Goal: Information Seeking & Learning: Learn about a topic

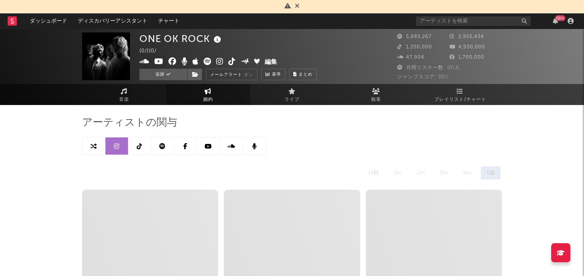
select select "6m"
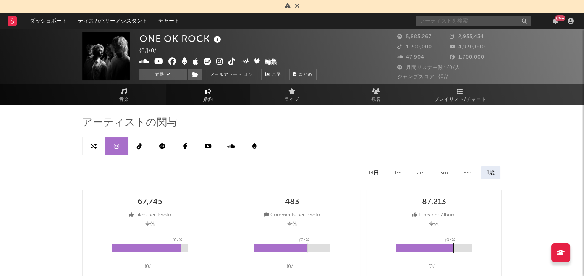
click at [435, 18] on input "text" at bounding box center [473, 21] width 115 height 10
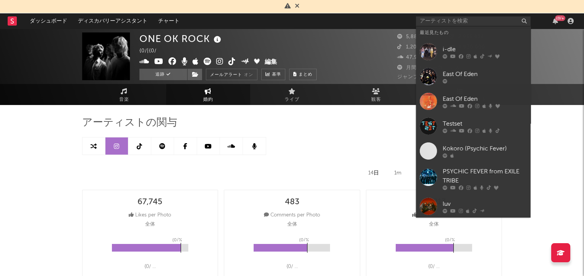
click at [459, 50] on div "i-dle" at bounding box center [485, 49] width 84 height 9
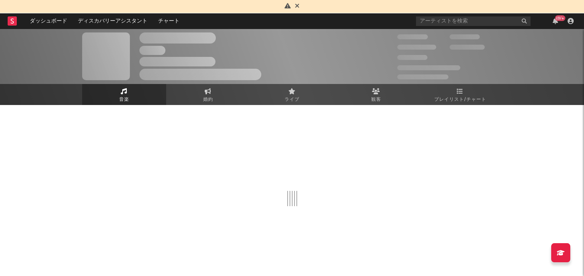
select select "6m"
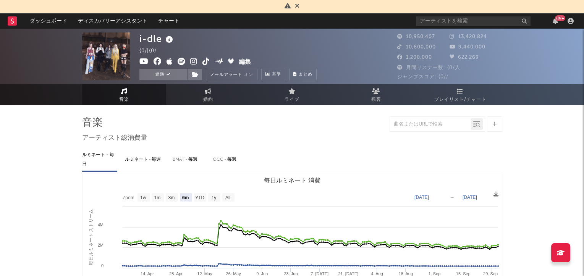
click at [469, 97] on span "プレイリスト/チャート" at bounding box center [460, 99] width 52 height 9
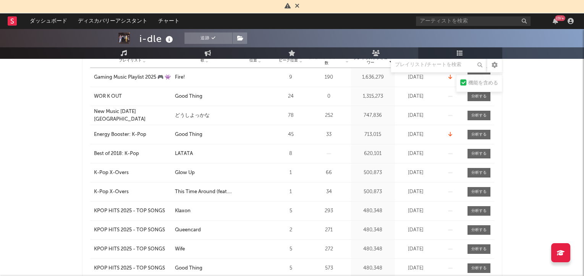
scroll to position [107, 0]
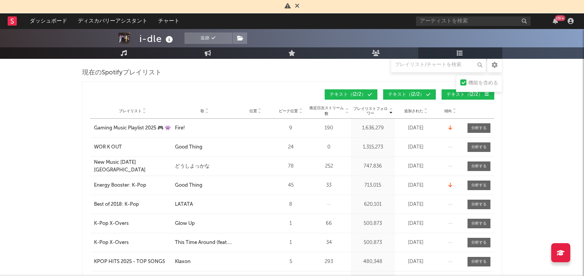
click at [206, 112] on icon at bounding box center [207, 112] width 4 height 3
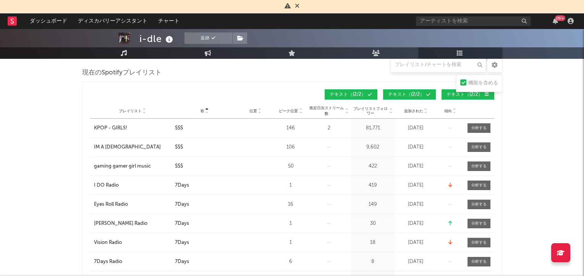
click at [206, 108] on icon at bounding box center [207, 109] width 4 height 3
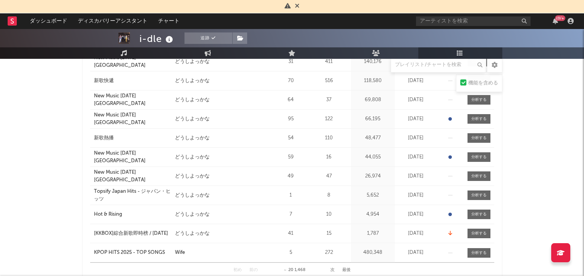
scroll to position [361, 0]
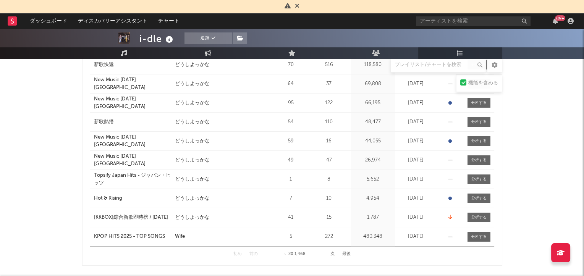
click at [113, 198] on div "Hot & Rising" at bounding box center [108, 199] width 28 height 8
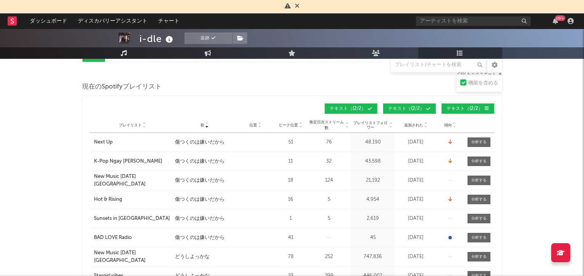
scroll to position [107, 0]
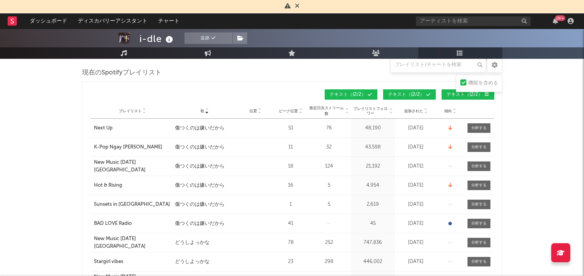
click at [188, 166] on div "傷つくのは嫌いだから" at bounding box center [200, 167] width 50 height 8
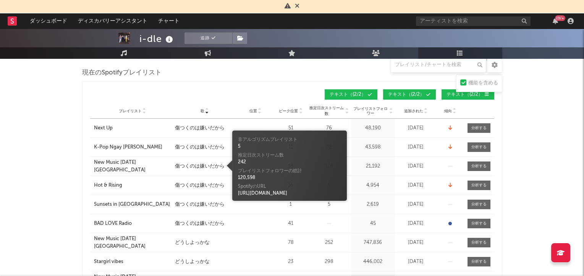
click at [141, 164] on div "New Music [DATE] [GEOGRAPHIC_DATA]" at bounding box center [132, 166] width 77 height 15
